Goal: Transaction & Acquisition: Purchase product/service

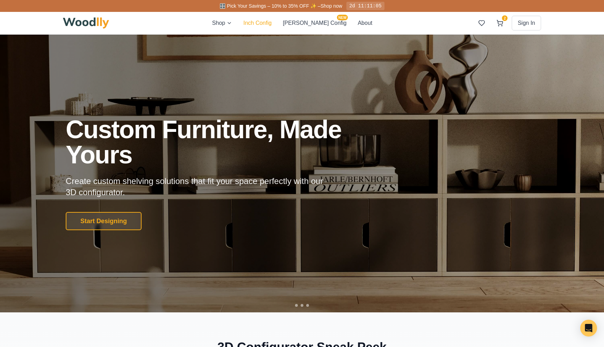
click at [272, 24] on button "Inch Config" at bounding box center [257, 23] width 28 height 8
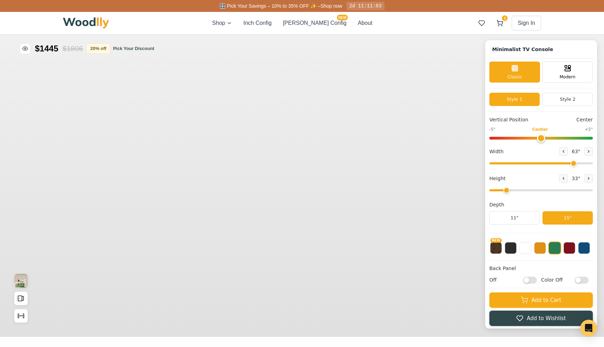
type input "63"
type input "2"
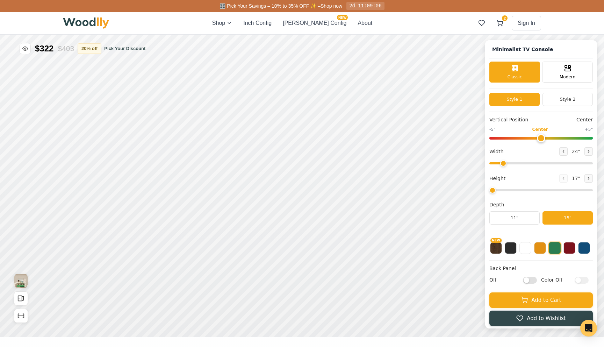
type input "63"
type input "2"
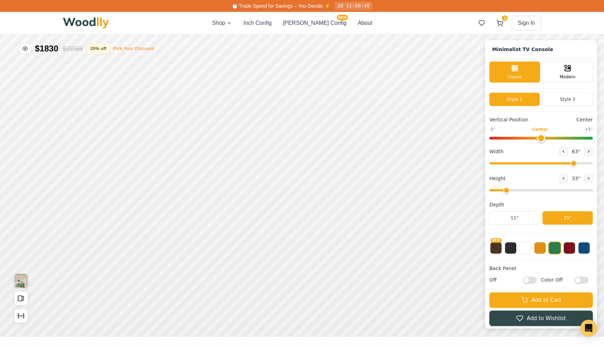
click at [130, 48] on button "Pick Your Discount" at bounding box center [133, 48] width 41 height 7
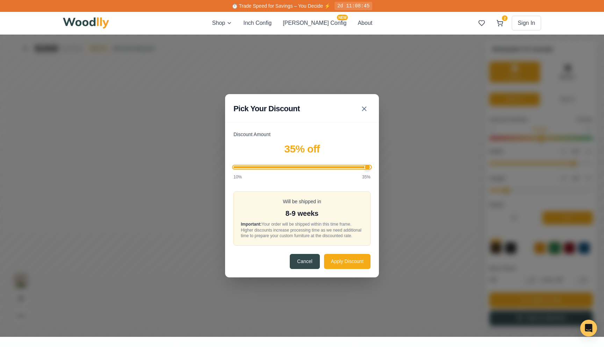
drag, startPoint x: 457, startPoint y: 15, endPoint x: 608, endPoint y: 15, distance: 151.5
type input "35"
click at [517, 17] on input "Discount Amount" at bounding box center [448, 18] width 137 height 2
click at [500, 117] on button "Apply Discount" at bounding box center [494, 112] width 47 height 15
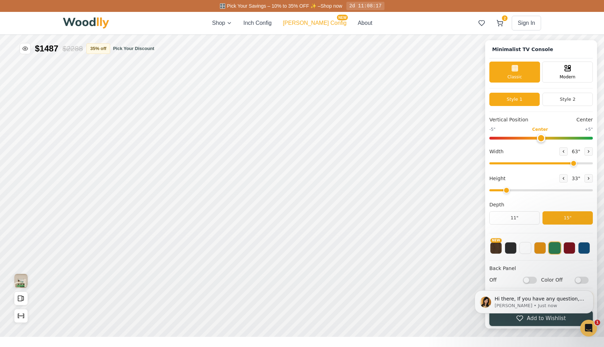
click at [314, 26] on button "Cella Config NEW" at bounding box center [315, 23] width 64 height 8
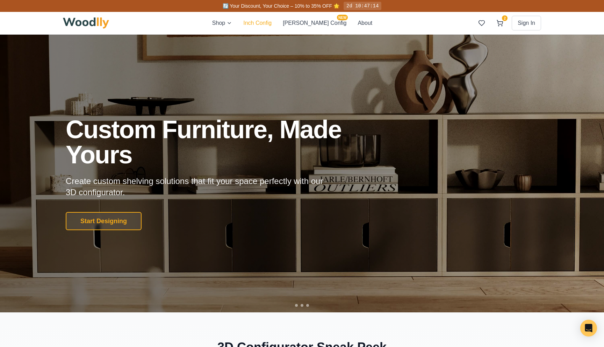
click at [272, 21] on button "Inch Config" at bounding box center [257, 23] width 28 height 8
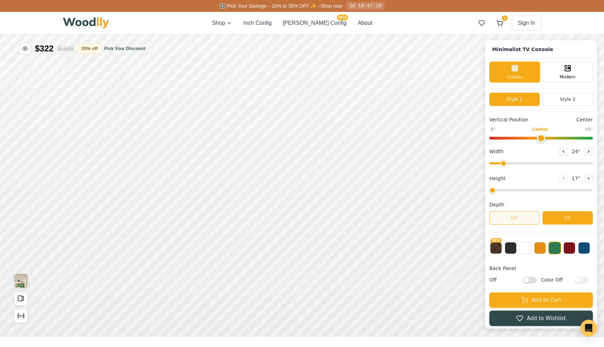
type input "63"
type input "4"
click at [530, 189] on input "range" at bounding box center [542, 190] width 104 height 2
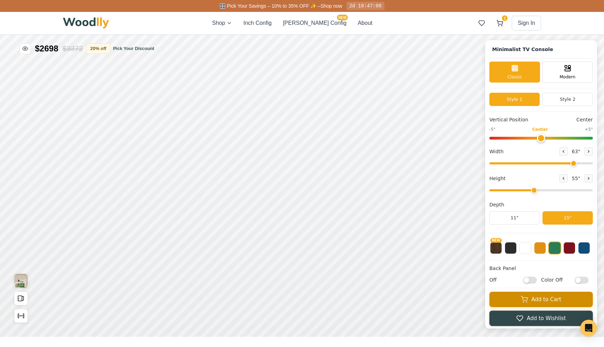
click at [505, 297] on button "Add to Cart" at bounding box center [542, 299] width 104 height 15
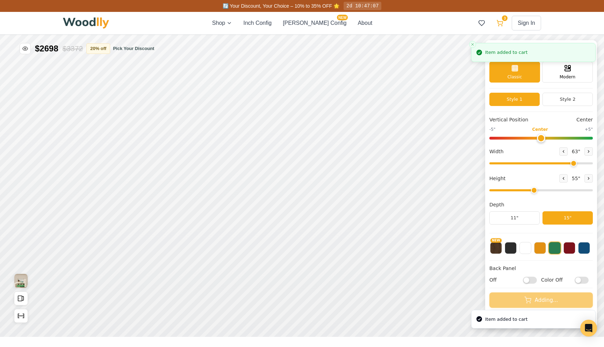
click at [502, 23] on icon at bounding box center [500, 23] width 7 height 7
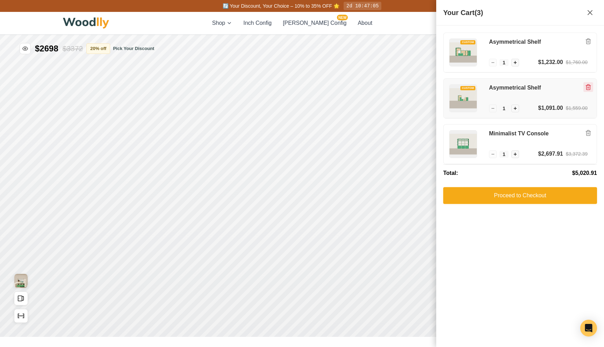
click at [591, 86] on icon "Remove item" at bounding box center [589, 87] width 6 height 6
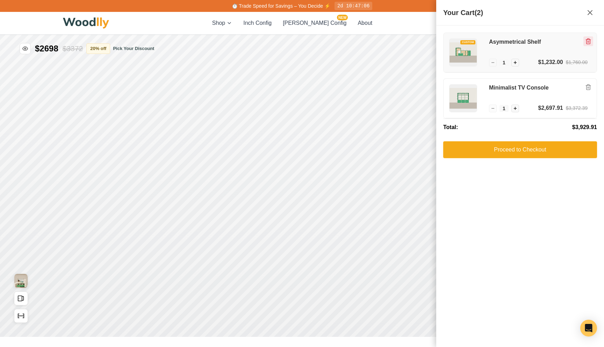
click at [591, 42] on icon "Remove item" at bounding box center [589, 41] width 6 height 6
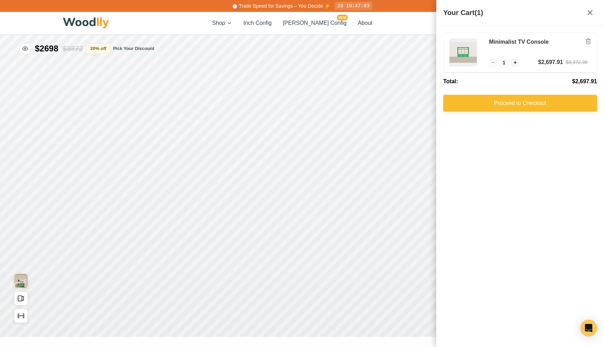
click at [509, 106] on button "Proceed to Checkout" at bounding box center [521, 103] width 154 height 17
